Goal: Task Accomplishment & Management: Use online tool/utility

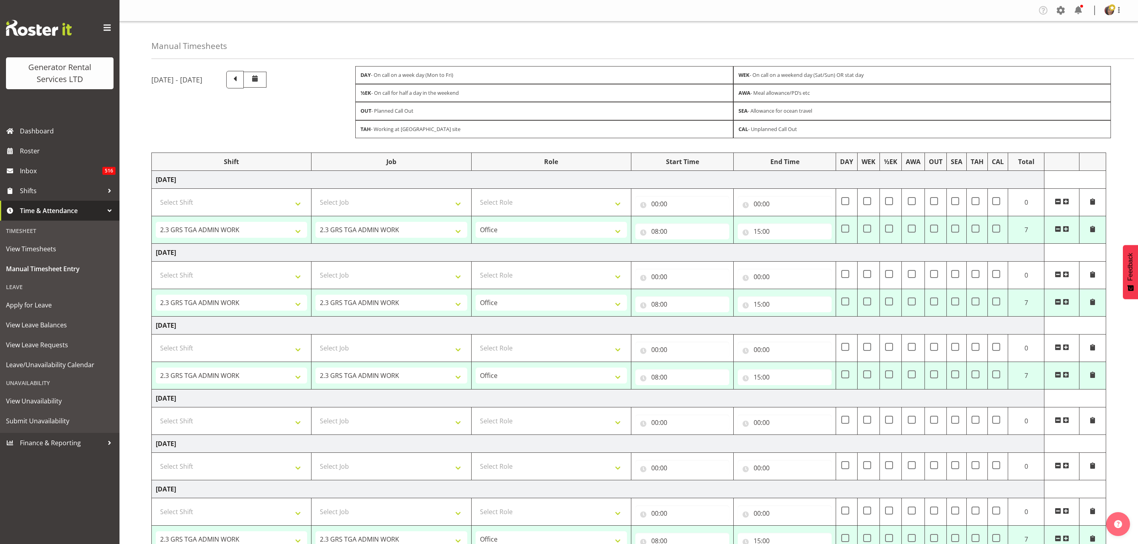
select select "2448"
select select "879"
select select "2448"
select select "879"
select select "2448"
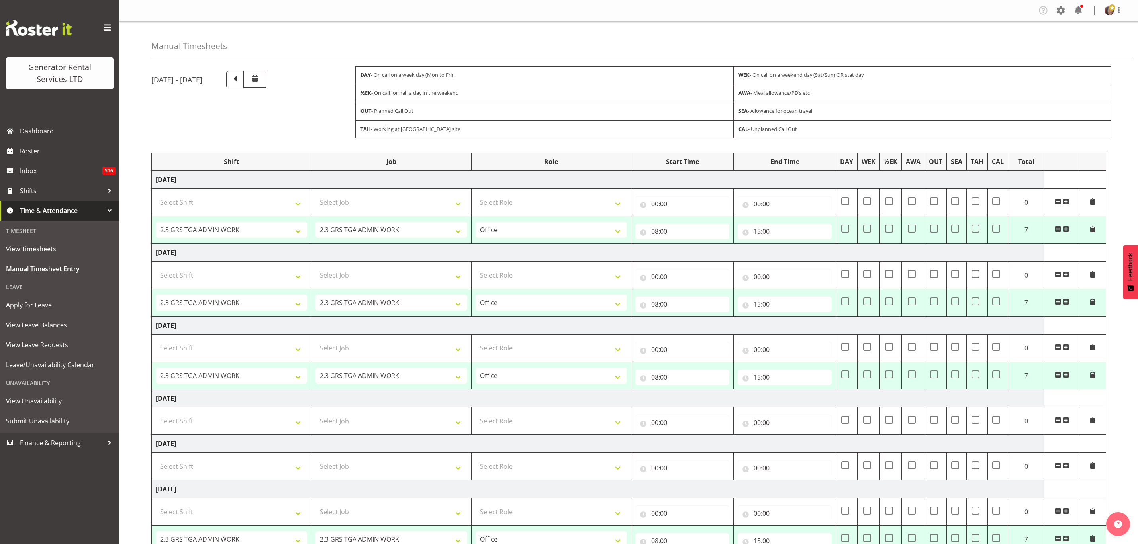
select select "879"
select select "2448"
select select "879"
select select "2448"
select select "879"
